Goal: Find specific page/section: Find specific page/section

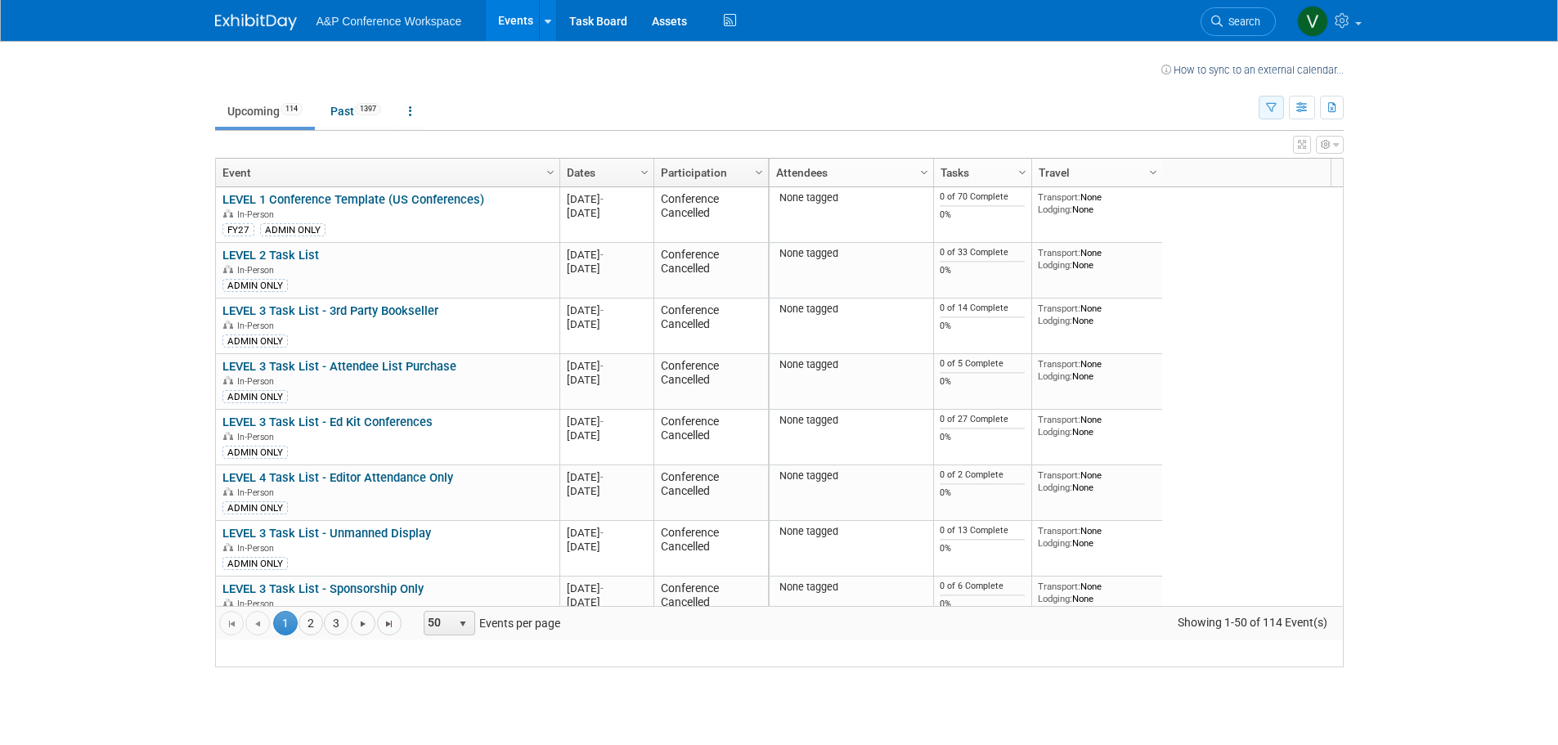
click at [1273, 106] on icon "button" at bounding box center [1271, 108] width 11 height 11
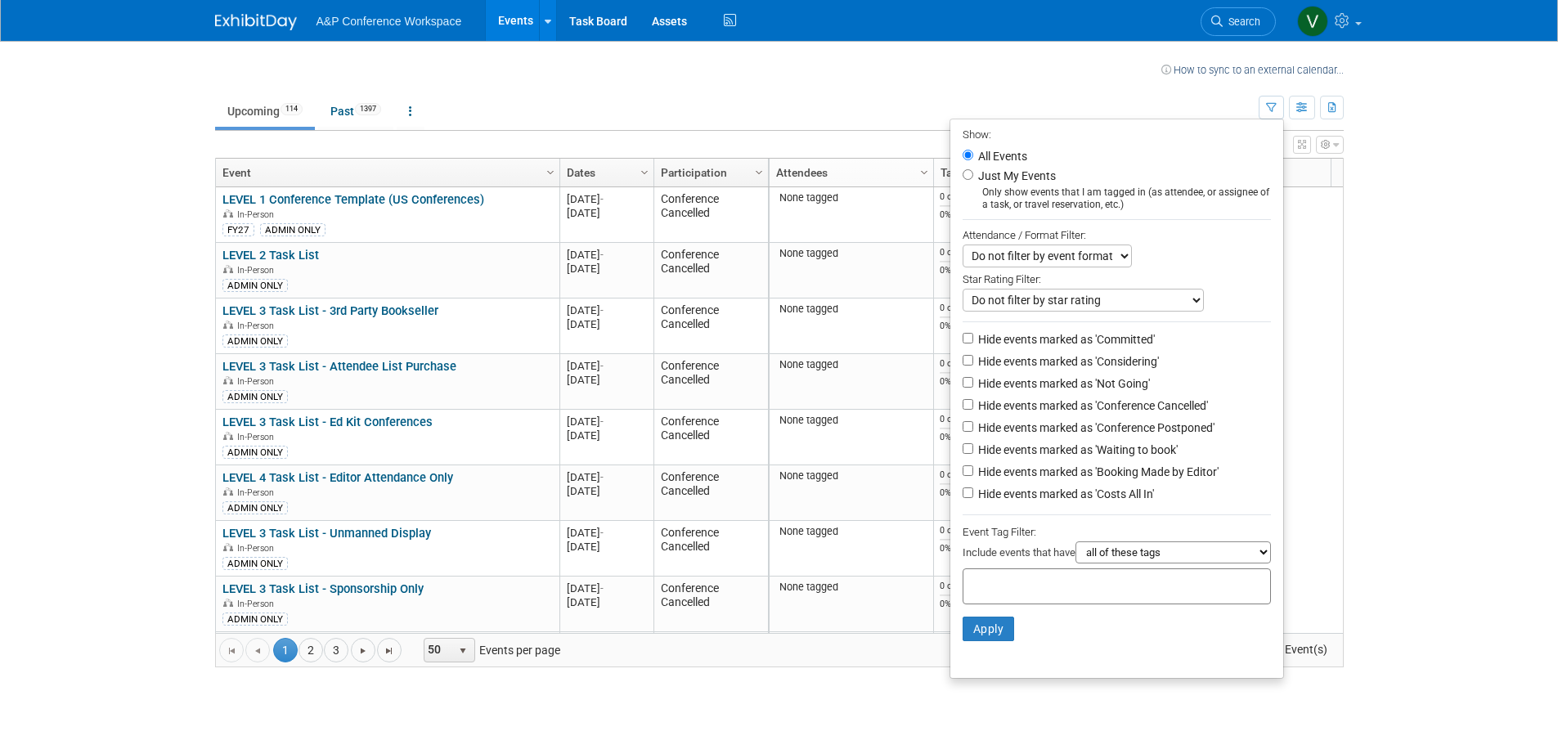
click at [1014, 592] on input "text" at bounding box center [1035, 584] width 131 height 16
type input "philo"
click at [1017, 627] on div "Philosophy" at bounding box center [1069, 629] width 229 height 23
type input "Philosophy"
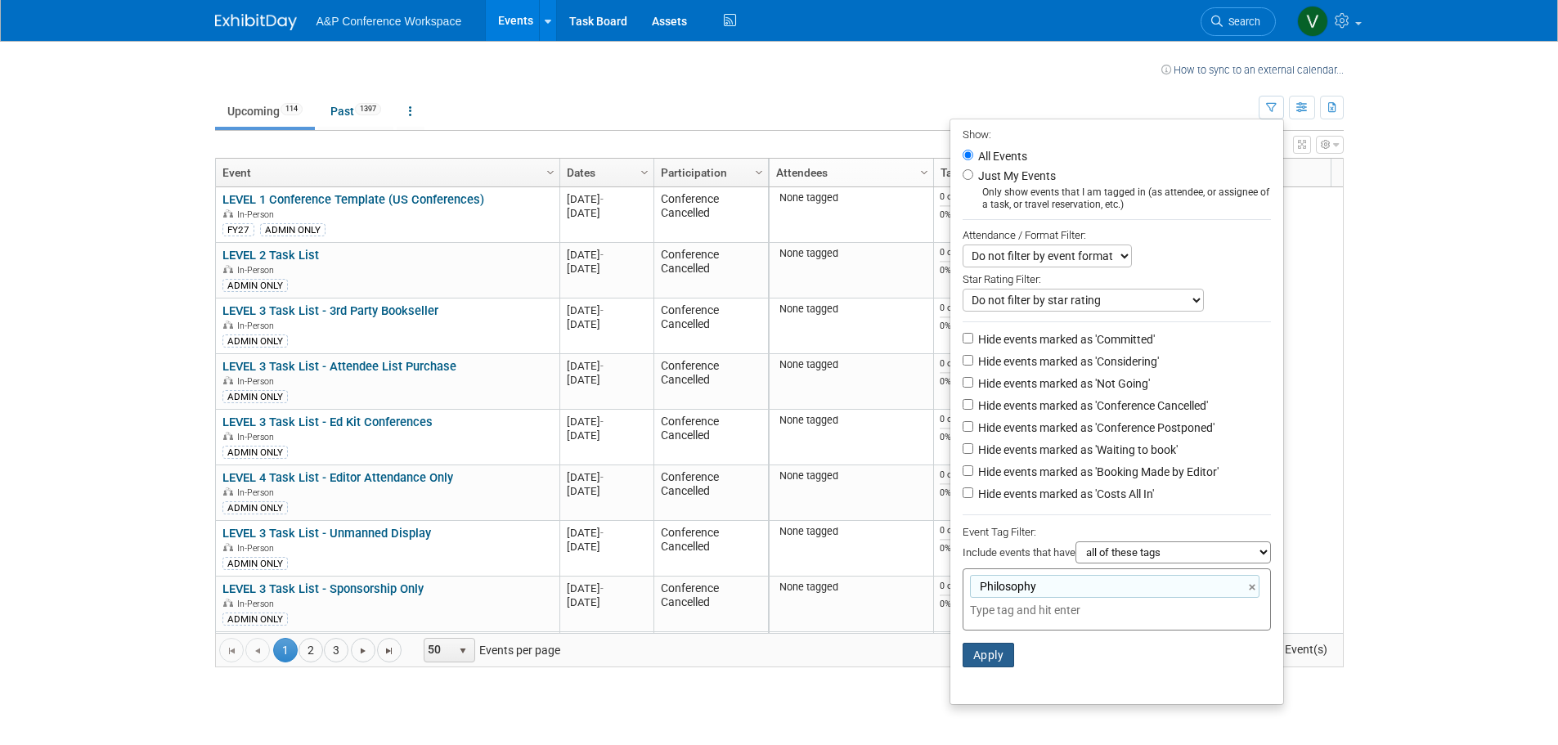
click at [982, 662] on button "Apply" at bounding box center [989, 655] width 52 height 25
